Goal: Information Seeking & Learning: Check status

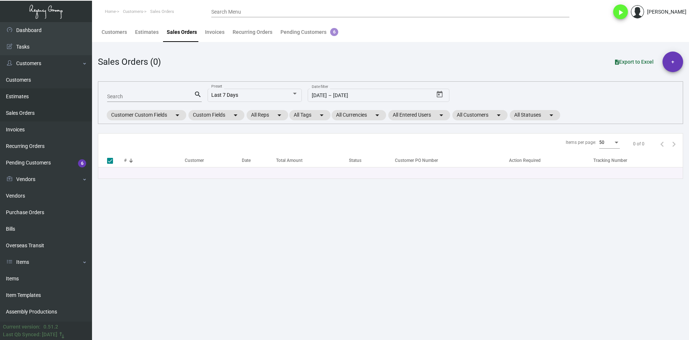
click at [26, 95] on link "Estimates" at bounding box center [46, 96] width 92 height 17
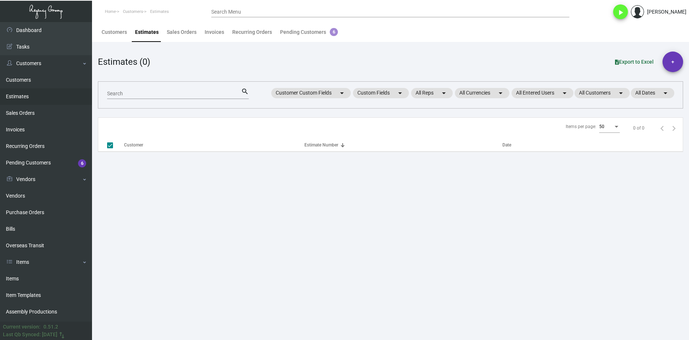
checkbox input "false"
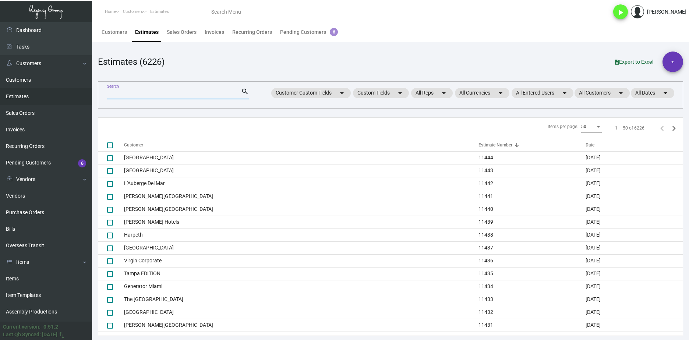
click at [121, 92] on input "Search" at bounding box center [174, 94] width 134 height 6
paste input "11382"
type input "11382"
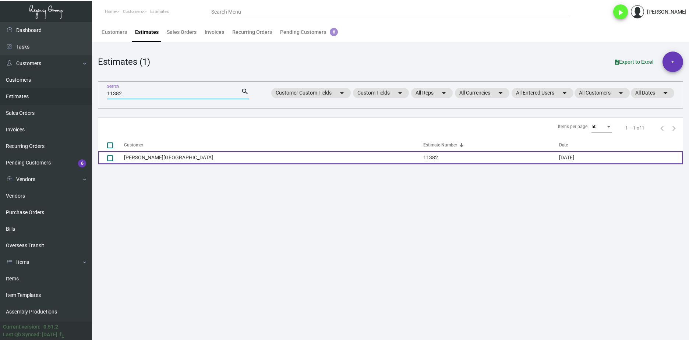
click at [143, 159] on td "[PERSON_NAME][GEOGRAPHIC_DATA]" at bounding box center [273, 157] width 299 height 13
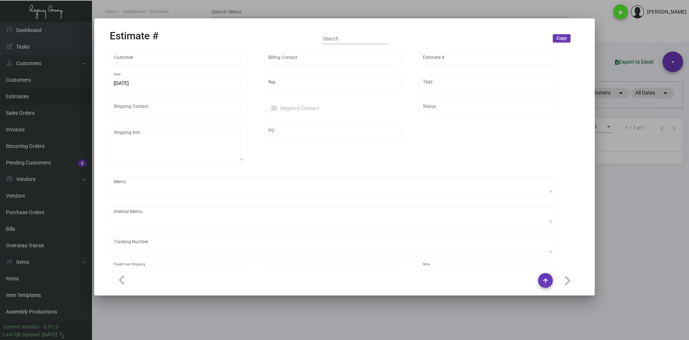
type input "[PERSON_NAME][GEOGRAPHIC_DATA]"
type input "biling dept"
type input "11382"
type input "[DATE]"
type input "[PERSON_NAME]"
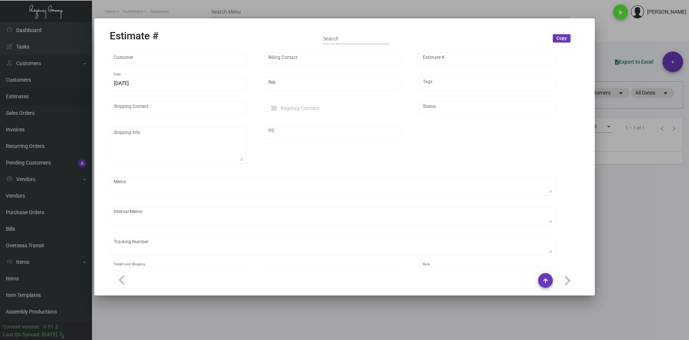
type input "[PERSON_NAME]"
type textarea "[PERSON_NAME][GEOGRAPHIC_DATA] - [PERSON_NAME] [STREET_ADDRESS]"
type input "United States Dollar $"
type input "$ 0.00"
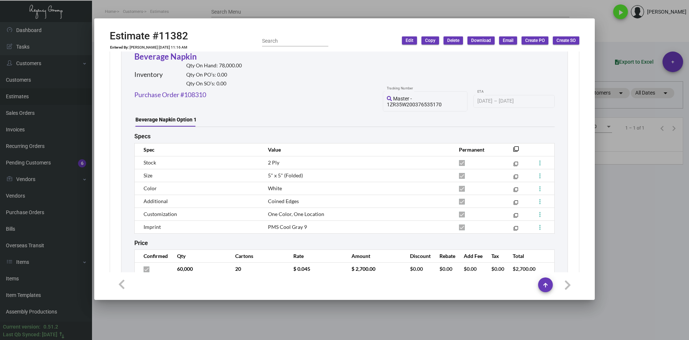
scroll to position [406, 0]
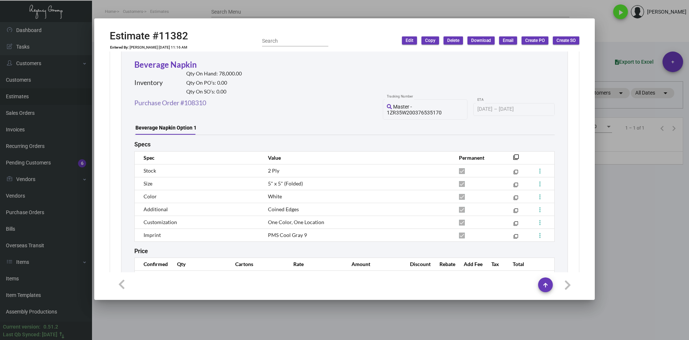
click at [197, 101] on link "Purchase Order #108310" at bounding box center [170, 103] width 72 height 10
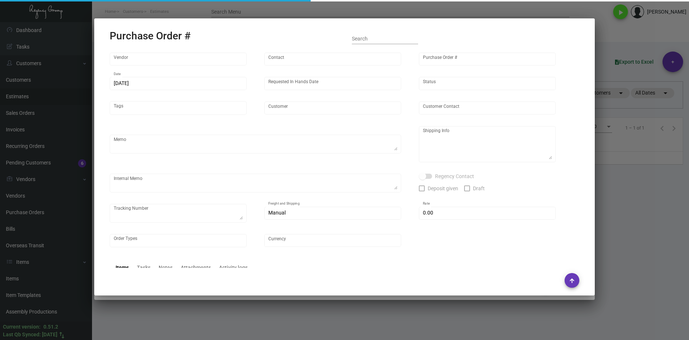
type input "Napkins Only"
type input "[PERSON_NAME]"
type input "108310"
type input "[DATE]"
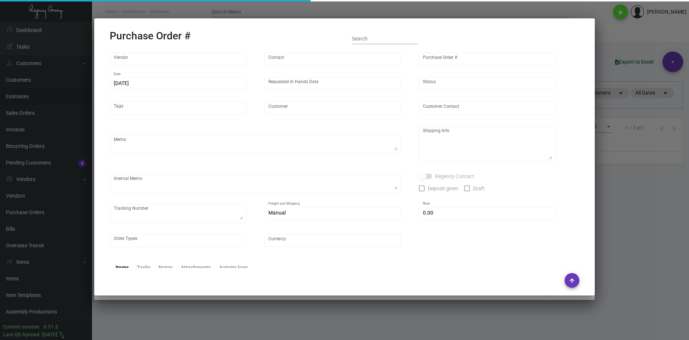
type input "[PERSON_NAME][GEOGRAPHIC_DATA]"
type textarea "Quote - 23028 / Reorder - Purchase Order #106276 / Please reach out to Manny fo…"
type textarea "Regency Group NJ - [PERSON_NAME] [STREET_ADDRESS]"
type textarea "20 cases - Label provided to vendor to ship to NJ Warehouse. UPS Ground Cost $1…"
checkbox input "true"
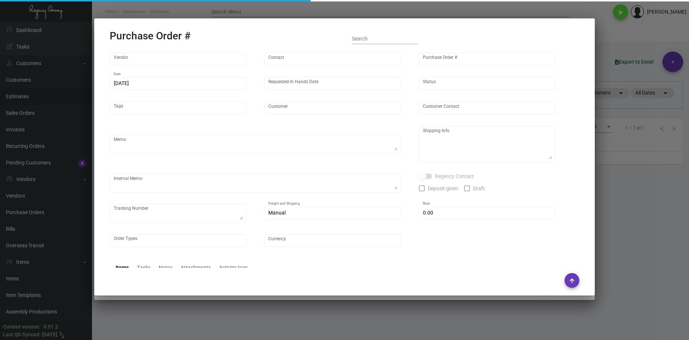
type textarea "20 cases - Master - 1Z1AY2760391260309"
type input "$ 0.00"
type input "United States Dollar $"
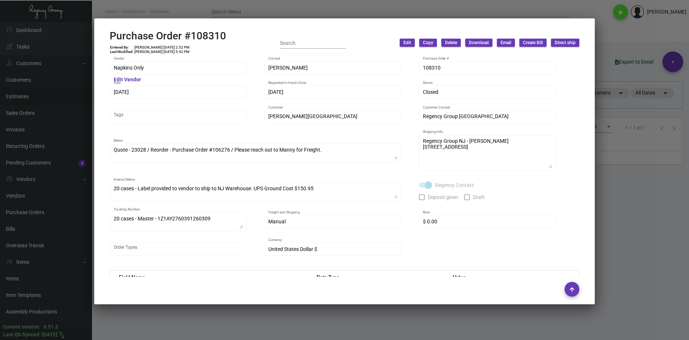
click at [221, 37] on h2 "Purchase Order #108310" at bounding box center [168, 36] width 116 height 13
drag, startPoint x: 227, startPoint y: 36, endPoint x: 110, endPoint y: 40, distance: 116.7
click at [110, 40] on div "Purchase Order #108310 Entered By: [PERSON_NAME] [DATE] 2:52 PM Last Modified: …" at bounding box center [344, 43] width 469 height 26
drag, startPoint x: 110, startPoint y: 40, endPoint x: 136, endPoint y: 37, distance: 26.0
copy h2 "Purchase Order #108310"
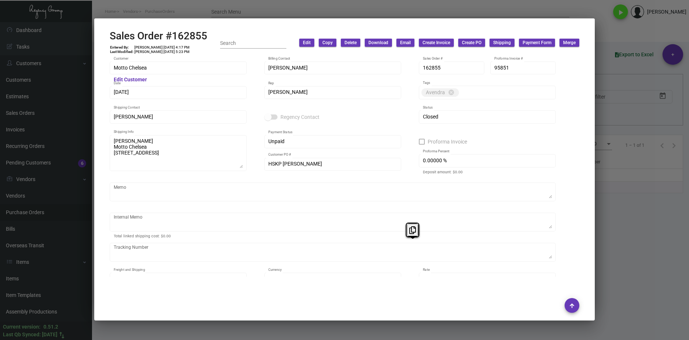
scroll to position [420, 0]
